Goal: Task Accomplishment & Management: Use online tool/utility

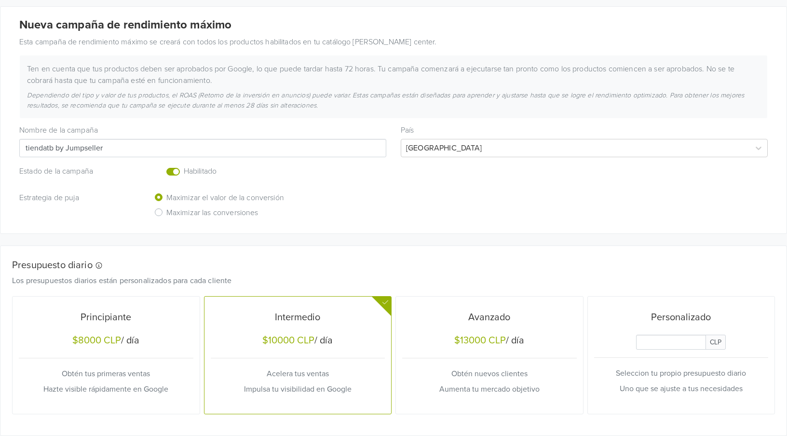
scroll to position [30, 0]
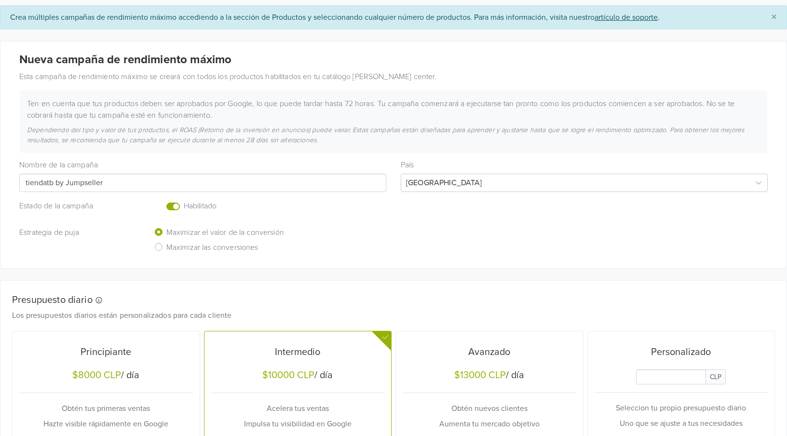
click at [123, 182] on input "tiendatb by Jumpseller" at bounding box center [202, 183] width 367 height 18
click at [88, 157] on div "Nombre de la campaña tiendatb by Jumpseller [GEOGRAPHIC_DATA]" at bounding box center [393, 172] width 763 height 39
drag, startPoint x: 122, startPoint y: 201, endPoint x: 130, endPoint y: 183, distance: 19.4
click at [123, 198] on div "Nueva campaña de rendimiento máximo Esta campaña de rendimiento máximo se crear…" at bounding box center [393, 154] width 786 height 227
click at [130, 182] on input "tiendatb by Jumpseller" at bounding box center [202, 183] width 367 height 18
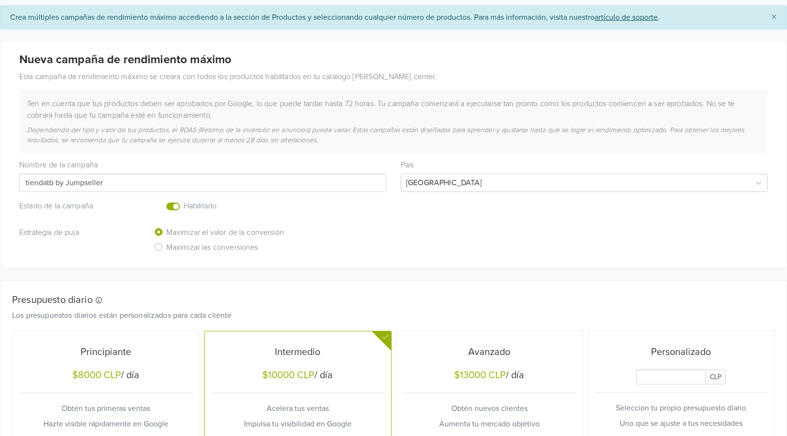
click at [132, 180] on input "tiendatb by Jumpseller" at bounding box center [202, 183] width 367 height 18
paste input "Celulares Primavera 2025."
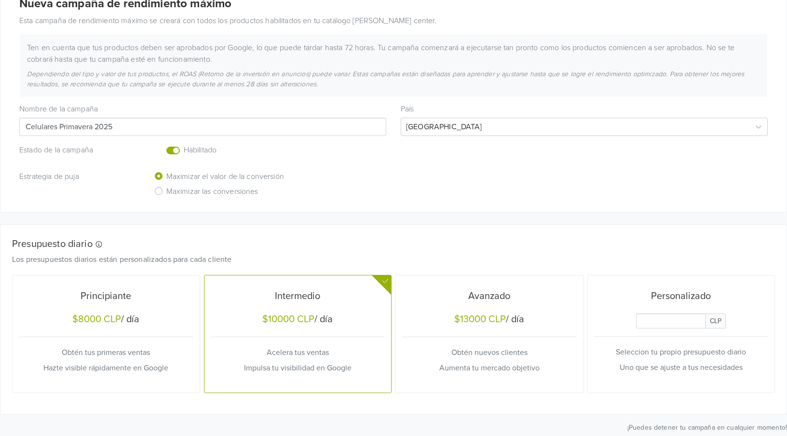
scroll to position [90, 0]
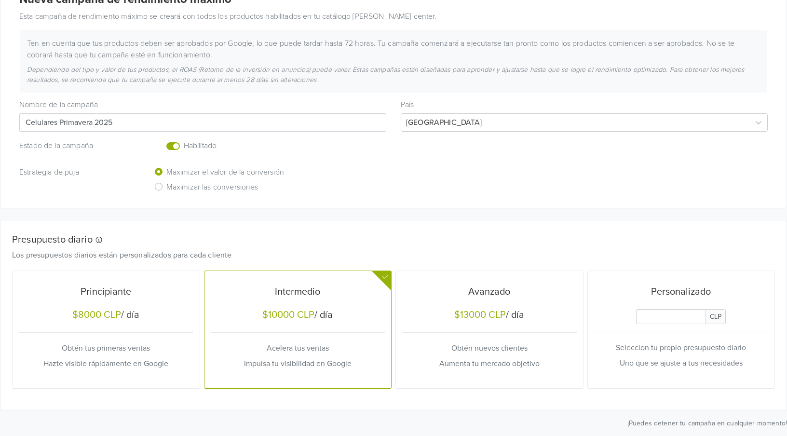
type input "Celulares Primavera 2025"
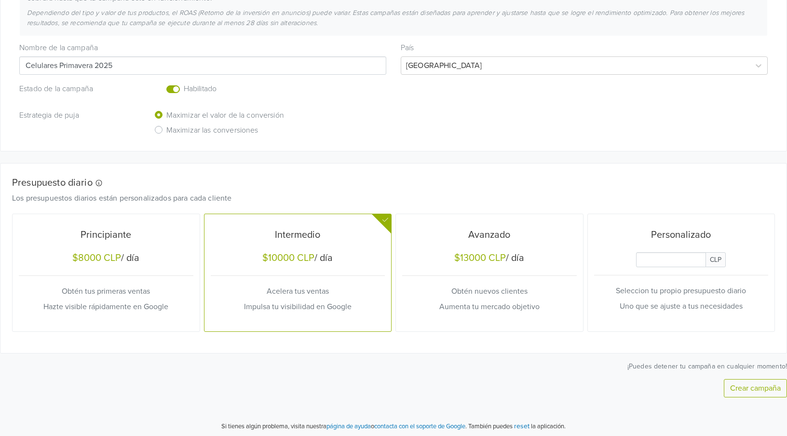
scroll to position [151, 0]
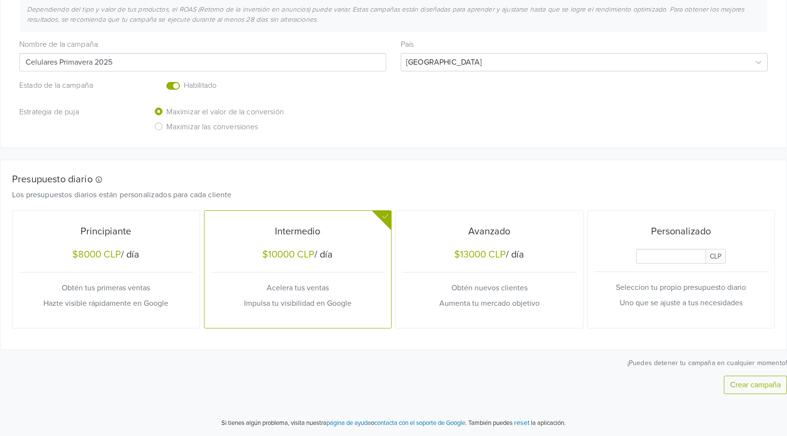
click at [754, 386] on button "Crear campaña" at bounding box center [755, 385] width 63 height 18
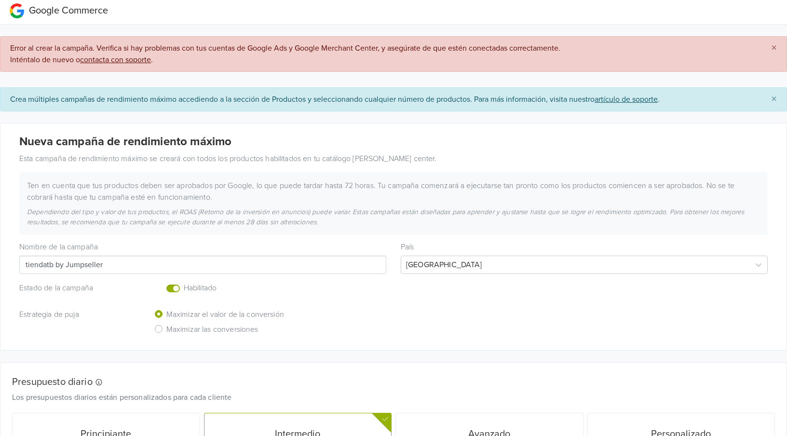
scroll to position [0, 0]
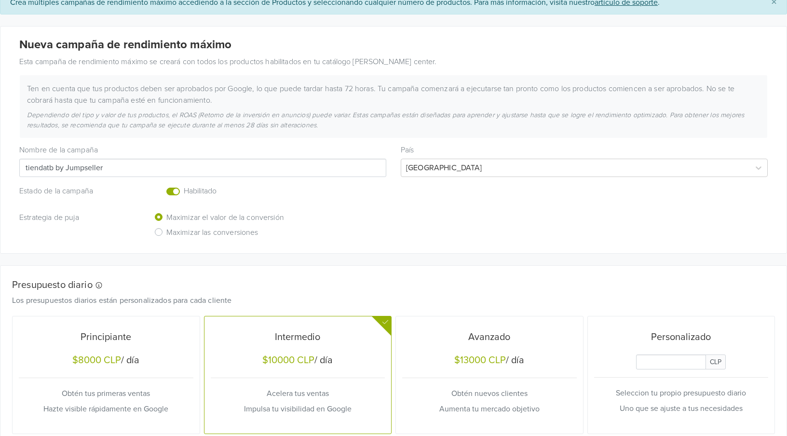
scroll to position [151, 0]
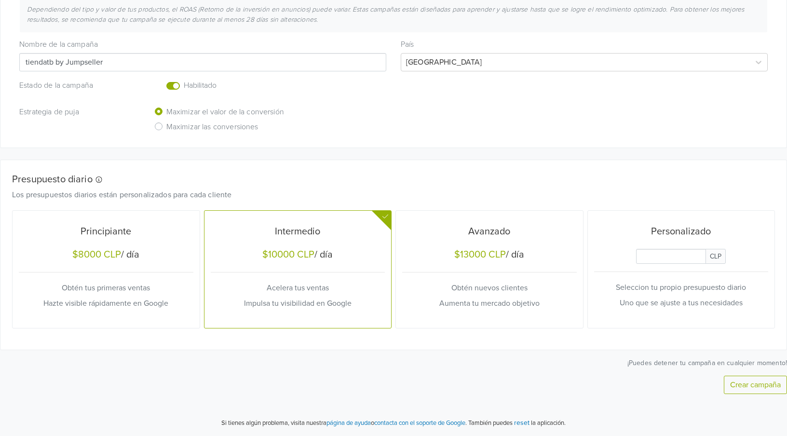
drag, startPoint x: 168, startPoint y: 56, endPoint x: -96, endPoint y: 60, distance: 263.9
click at [0, 60] on html "Google Commerce Crea múltiples campañas de rendimiento máximo accediendo a la s…" at bounding box center [393, 142] width 787 height 587
paste input "Celulares Primavera 2025"
type input "Celulares Primavera 2025"
click at [763, 387] on button "Crear campaña" at bounding box center [755, 385] width 63 height 18
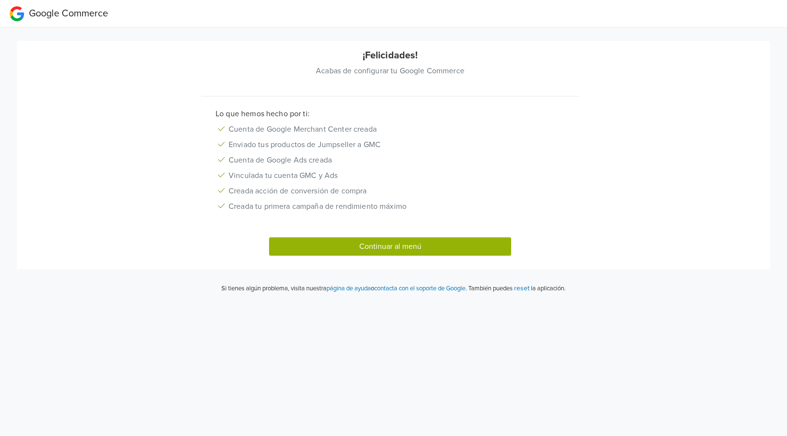
scroll to position [0, 0]
click at [407, 251] on button "Continuar al menú" at bounding box center [395, 246] width 246 height 18
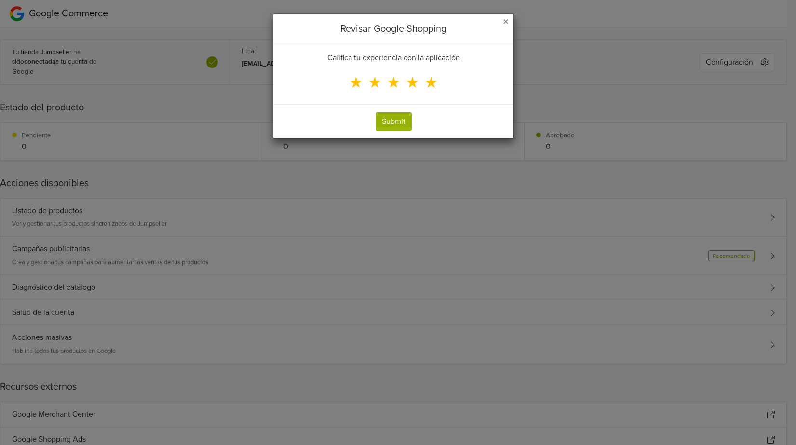
click at [428, 82] on span "★" at bounding box center [431, 83] width 14 height 18
click at [0, 0] on input "★" at bounding box center [0, 0] width 0 height 0
click at [404, 120] on button "Submit" at bounding box center [394, 121] width 36 height 18
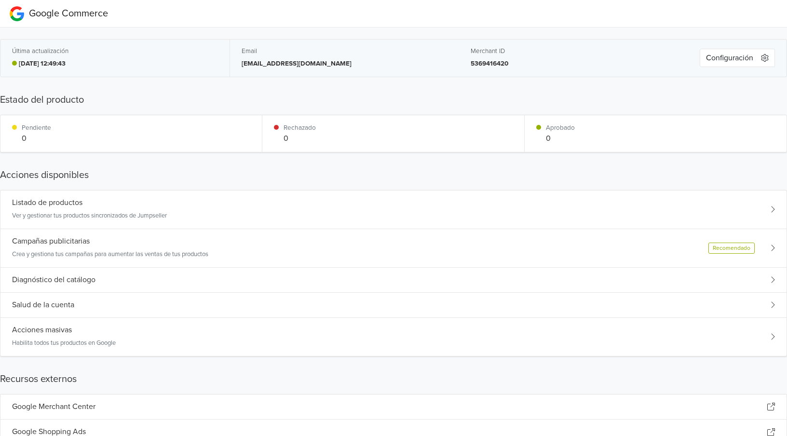
click at [763, 249] on div "Recomendado" at bounding box center [742, 248] width 67 height 11
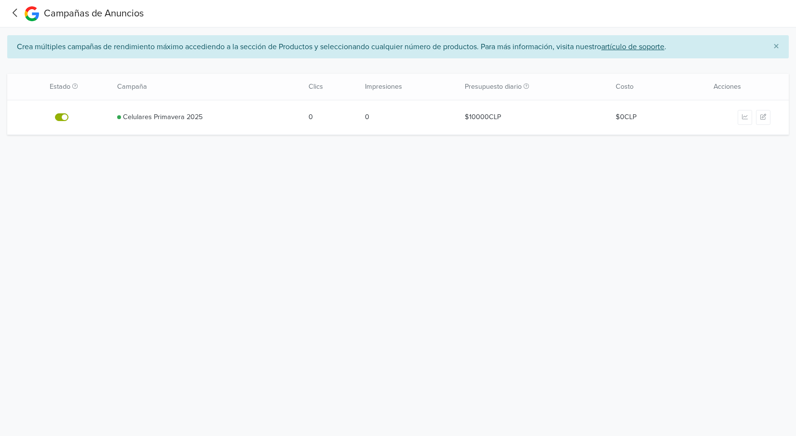
click at [161, 116] on link "Celulares Primavera 2025" at bounding box center [163, 117] width 80 height 11
click at [15, 11] on icon at bounding box center [15, 13] width 4 height 8
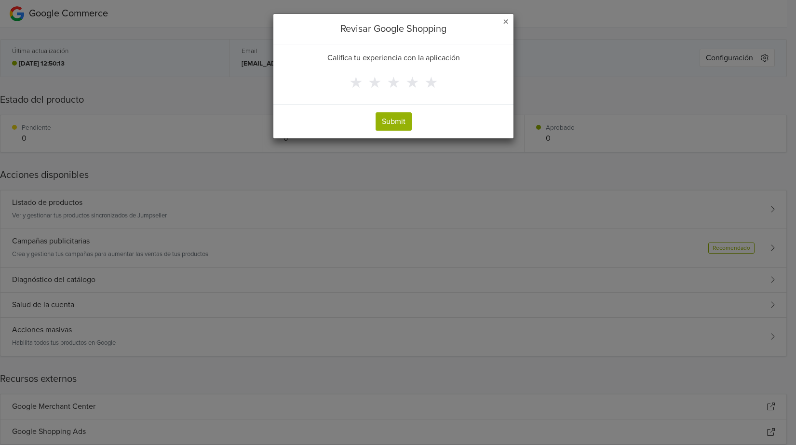
click at [509, 18] on div "Revisar Google Shopping" at bounding box center [394, 29] width 240 height 30
click at [508, 20] on span "×" at bounding box center [506, 22] width 6 height 14
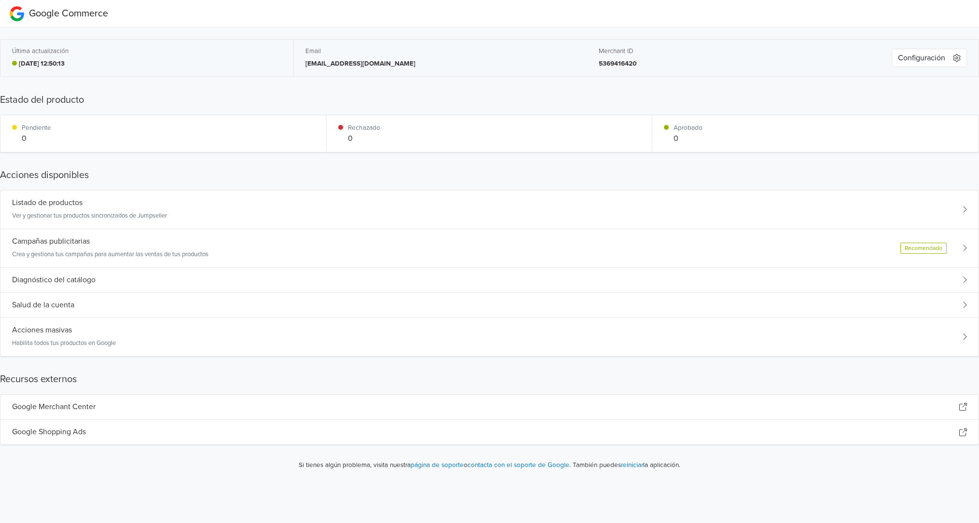
click at [739, 25] on nav "Google Commerce" at bounding box center [489, 13] width 979 height 27
click at [114, 207] on div "Listado de productos" at bounding box center [89, 202] width 155 height 9
